Goal: Task Accomplishment & Management: Complete application form

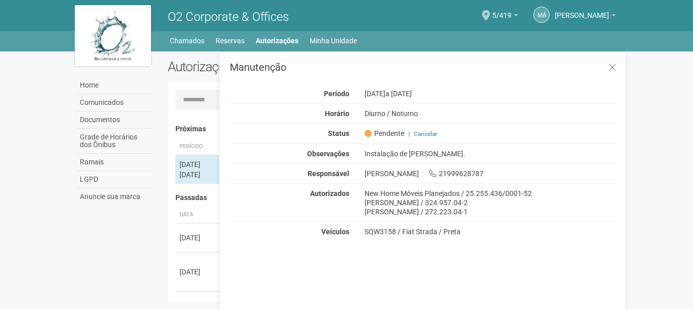
click at [670, 223] on body "Aguarde... O2 Corporate & Offices MÁ [PERSON_NAME] [PERSON_NAME] [PERSON_NAME][…" at bounding box center [346, 154] width 693 height 309
click at [411, 27] on div "MÁ [PERSON_NAME] [PERSON_NAME] [PERSON_NAME][EMAIL_ADDRESS][DOMAIN_NAME] Meu pe…" at bounding box center [509, 16] width 223 height 28
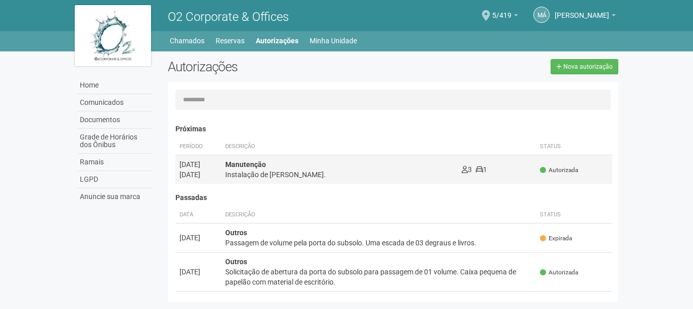
click at [255, 169] on div "Instalação de [PERSON_NAME]." at bounding box center [339, 174] width 228 height 10
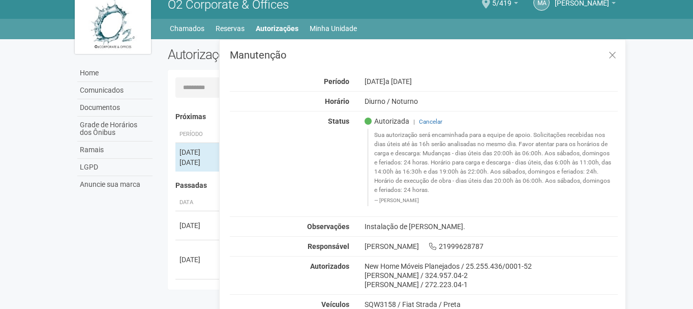
scroll to position [16, 0]
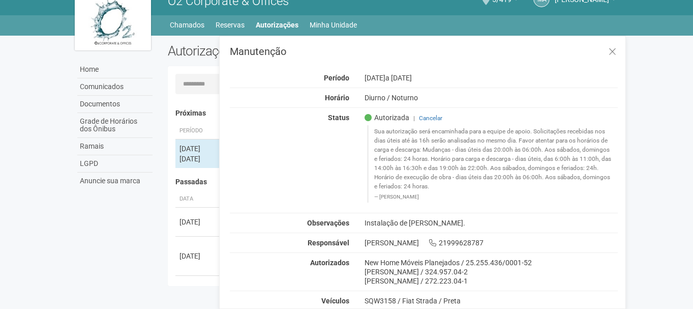
click at [633, 63] on body "Aguarde... O2 Corporate & Offices MÁ [PERSON_NAME] [PERSON_NAME] [PERSON_NAME][…" at bounding box center [346, 138] width 693 height 309
drag, startPoint x: 0, startPoint y: 8, endPoint x: 65, endPoint y: 127, distance: 135.4
click at [63, 146] on body "Aguarde... O2 Corporate & Offices MÁ [PERSON_NAME] [PERSON_NAME] [PERSON_NAME][…" at bounding box center [346, 138] width 693 height 309
